Goal: Information Seeking & Learning: Check status

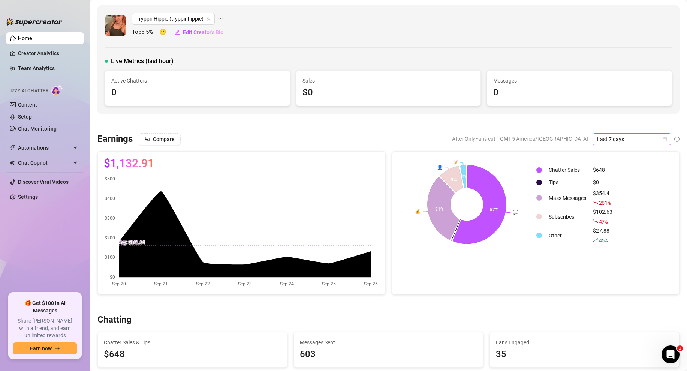
click at [662, 135] on span "Last 7 days" at bounding box center [632, 139] width 70 height 11
click at [614, 202] on div "Custom date" at bounding box center [632, 202] width 67 height 8
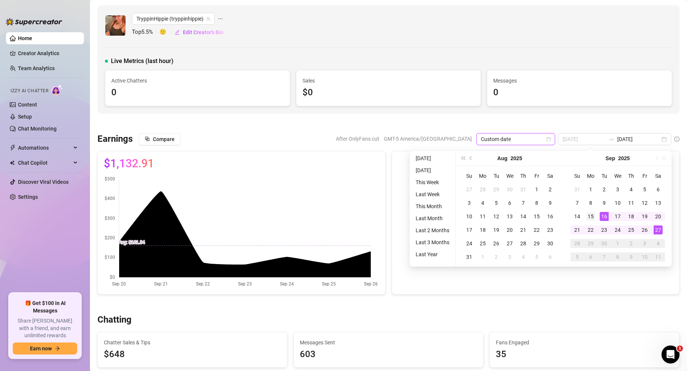
type input "[DATE]"
click at [592, 219] on div "15" at bounding box center [591, 216] width 9 height 9
type input "[DATE]"
click at [660, 231] on div "27" at bounding box center [658, 229] width 9 height 9
type input "[DATE]"
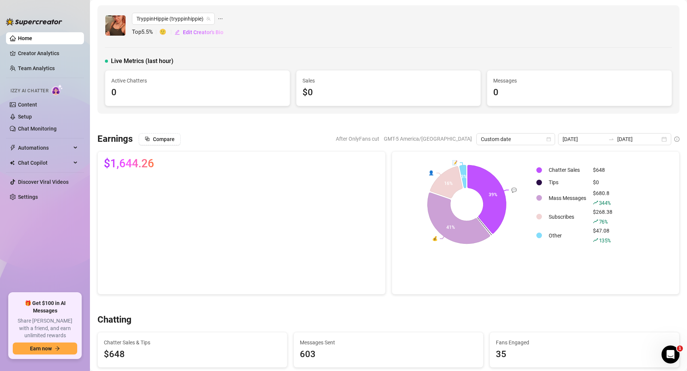
click at [440, 51] on div "TryppinHippie (tryppinhippie) Top 5.5 % 🙂 Edit Creator's Bio Live Metrics (last…" at bounding box center [389, 59] width 582 height 108
click at [48, 50] on link "Creator Analytics" at bounding box center [48, 53] width 60 height 12
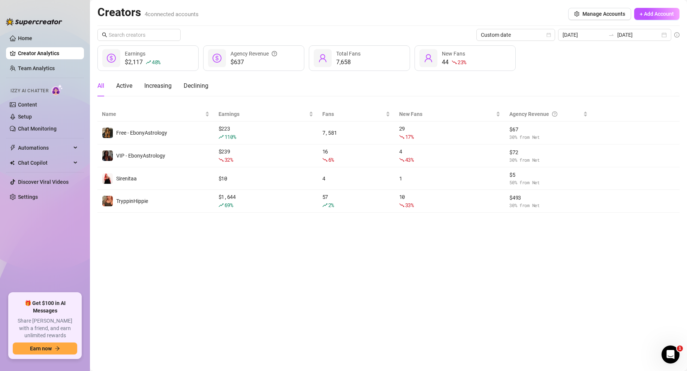
click at [214, 272] on main "Creators 4 connected accounts Manage Accounts + Add Account Custom date [DATE] …" at bounding box center [388, 185] width 597 height 371
click at [20, 66] on link "Team Analytics" at bounding box center [36, 68] width 37 height 6
